Goal: Information Seeking & Learning: Find specific fact

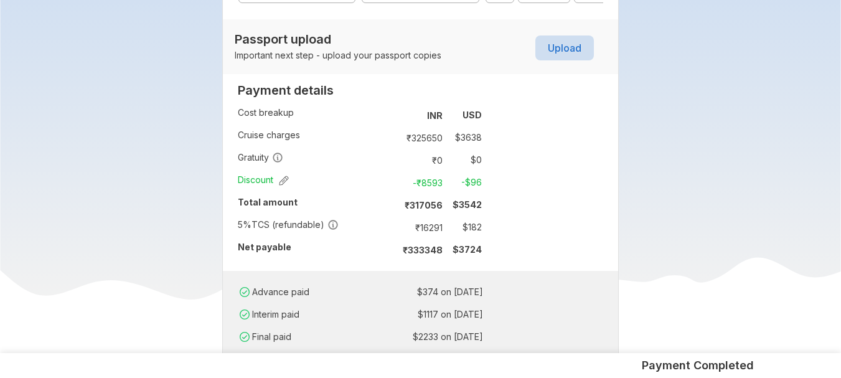
scroll to position [647, 0]
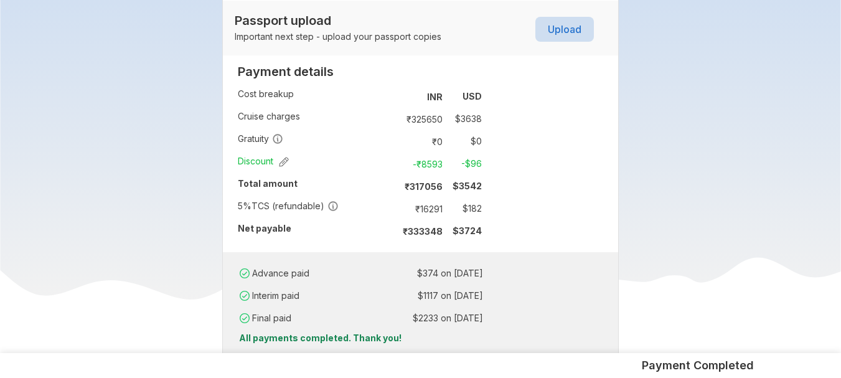
click at [443, 205] on td "₹ 16291" at bounding box center [421, 208] width 52 height 17
click at [429, 205] on td "₹ 16291" at bounding box center [421, 208] width 52 height 17
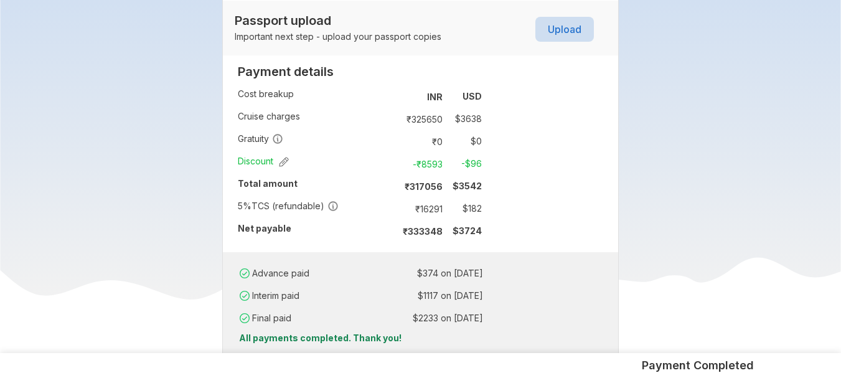
click at [430, 212] on td "₹ 16291" at bounding box center [421, 208] width 52 height 17
copy td "16291"
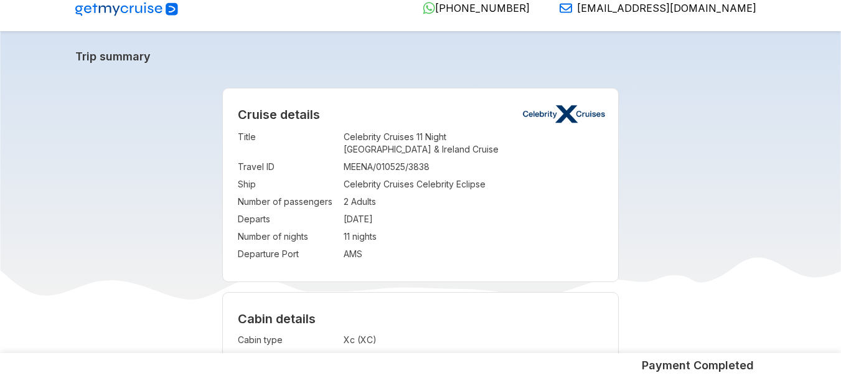
scroll to position [0, 0]
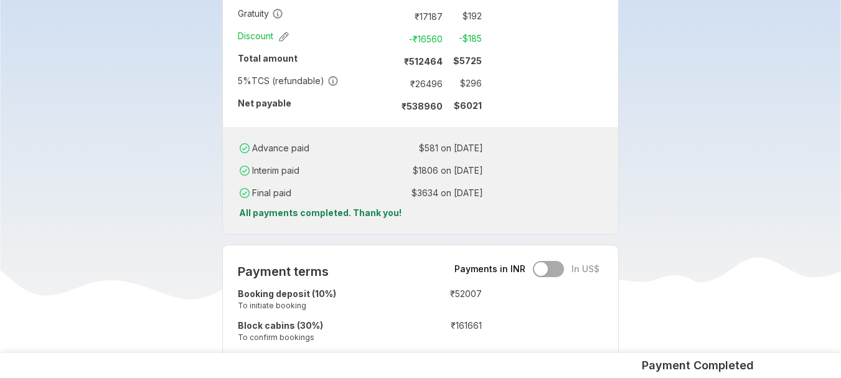
scroll to position [1021, 0]
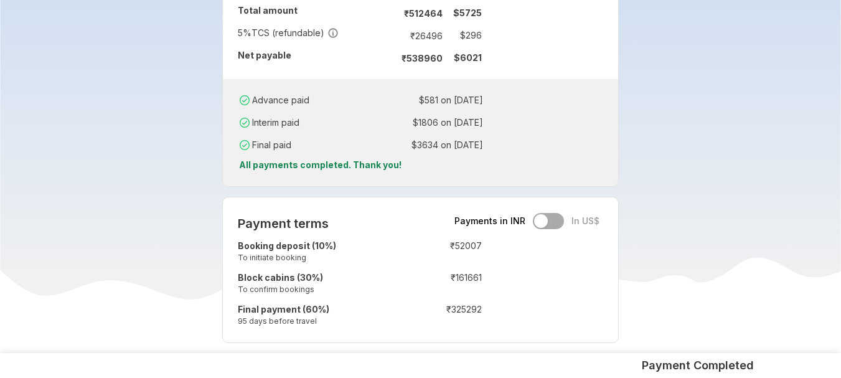
click at [423, 27] on td "₹ 26496" at bounding box center [421, 35] width 52 height 17
copy td "26496"
